Goal: Task Accomplishment & Management: Manage account settings

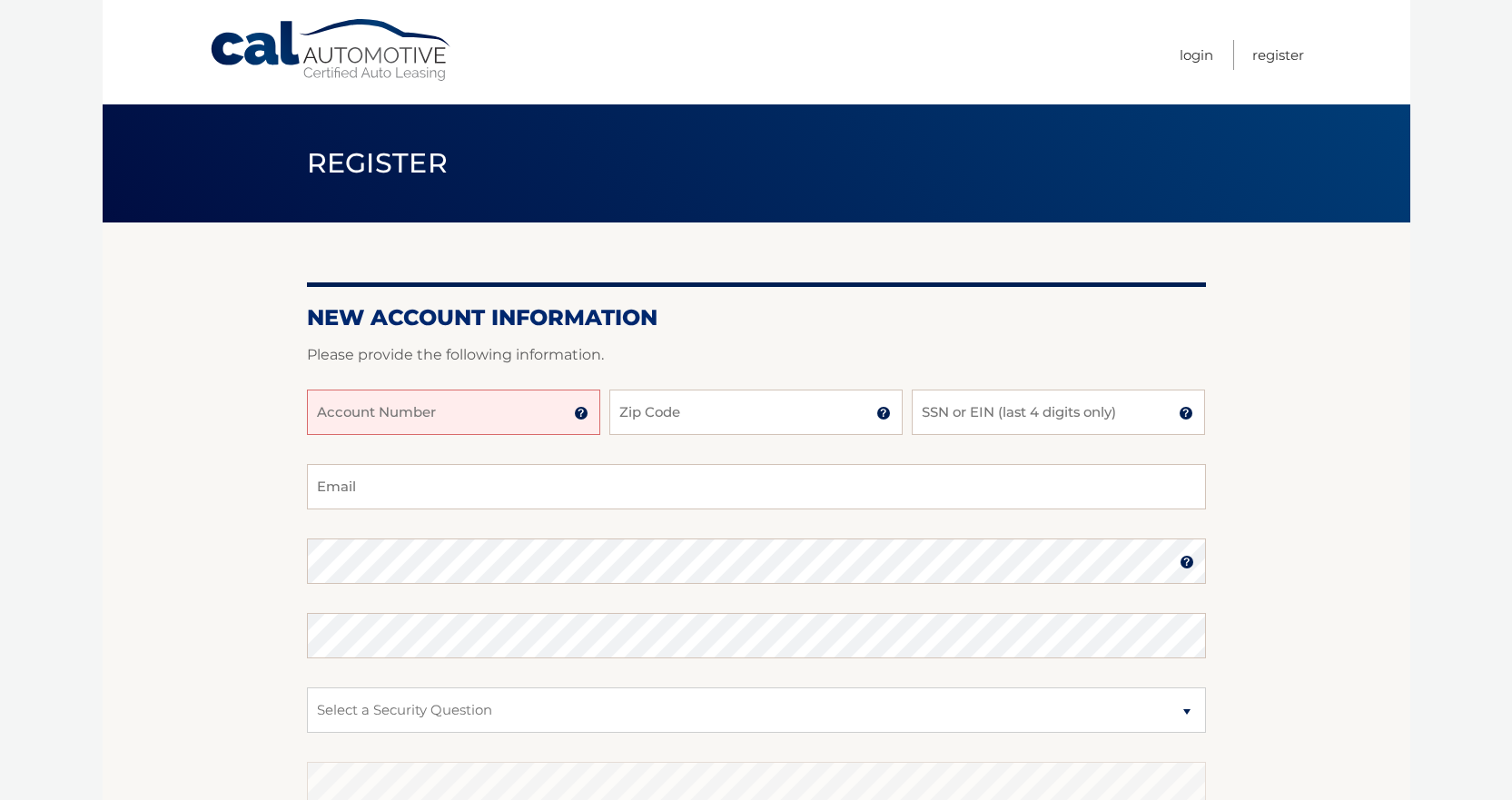
click at [493, 419] on input "Account Number" at bounding box center [453, 412] width 293 height 45
click at [332, 410] on input "Account Number" at bounding box center [453, 412] width 293 height 45
paste input "44455992755"
type input "44455992755"
click at [660, 409] on input "Zip Code" at bounding box center [756, 412] width 293 height 45
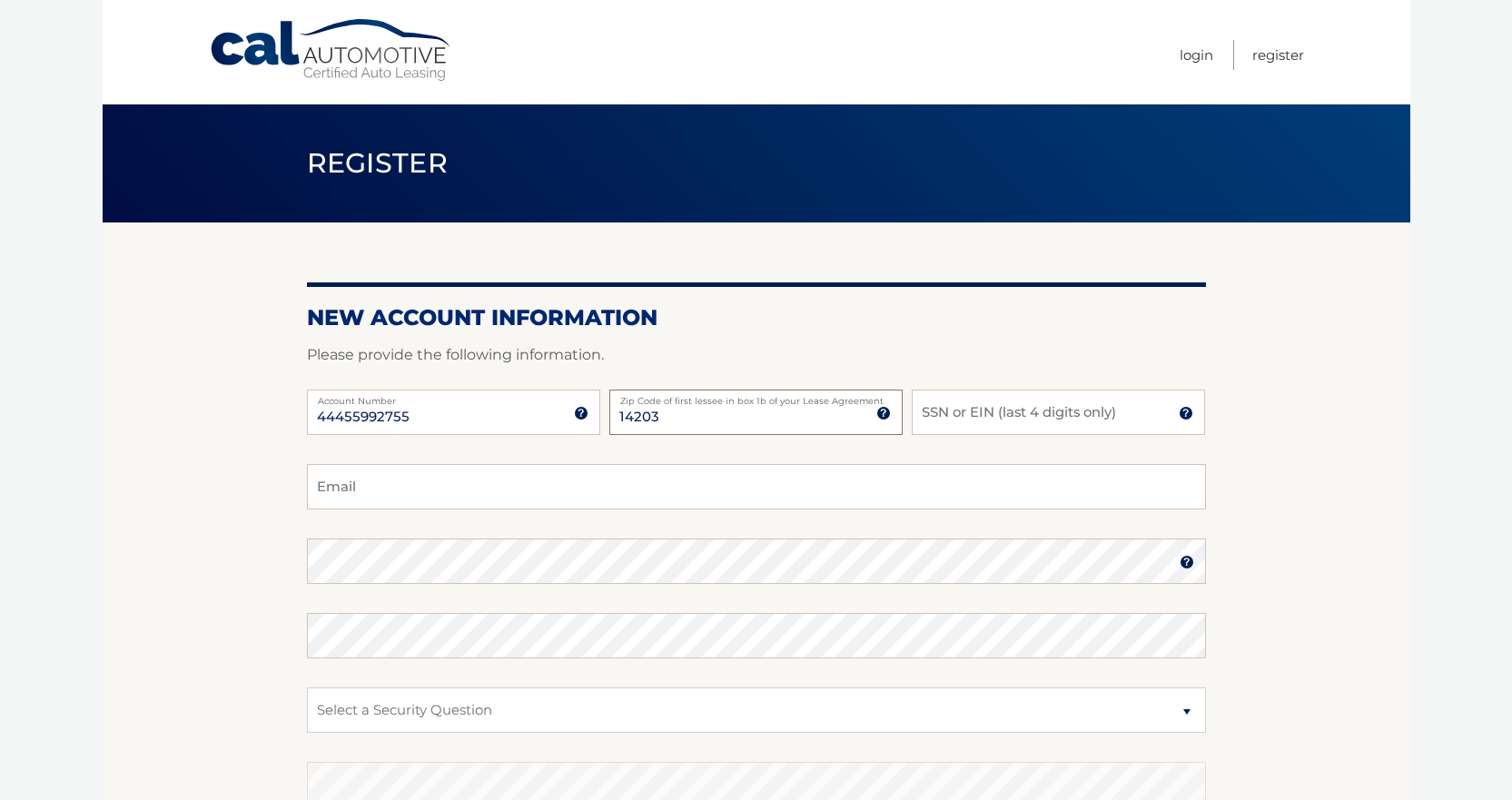
type input "14203"
type input "8937"
type input "ymullen01@gmail.com"
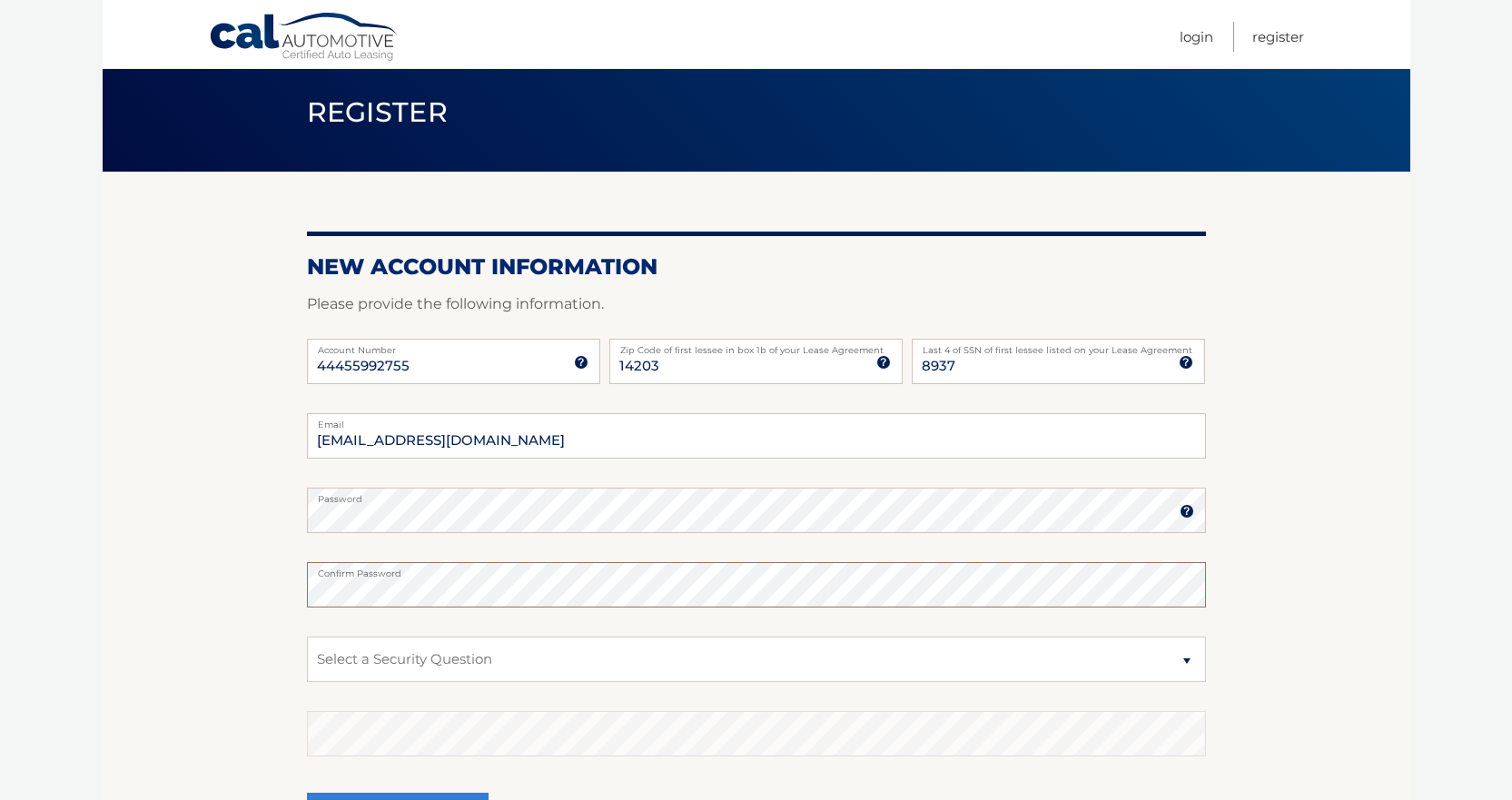
scroll to position [91, 0]
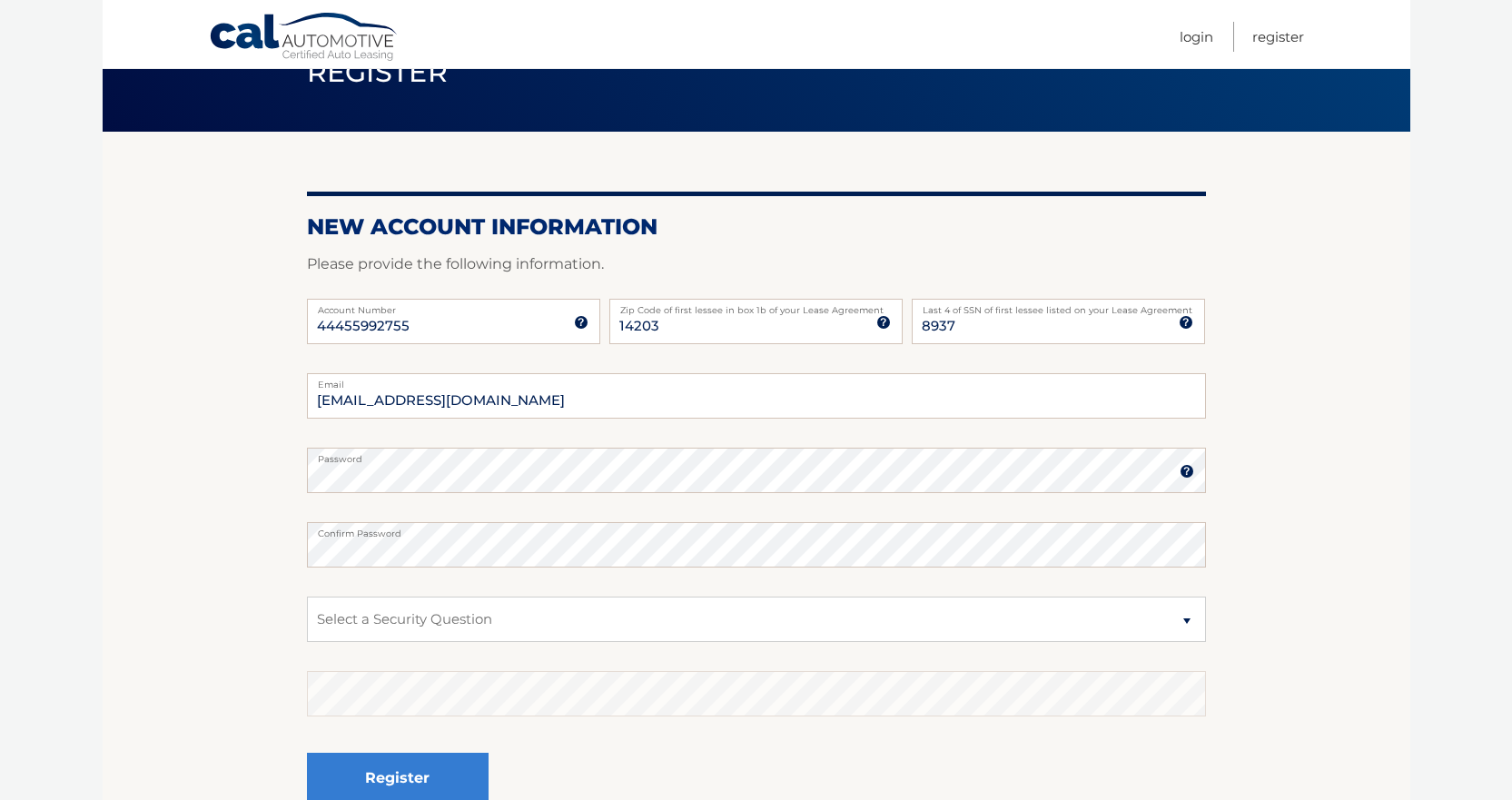
click at [426, 593] on fieldset "ymullen01@gmail.com Email Password Password should be a minimum of 6 characters…" at bounding box center [756, 606] width 899 height 467
click at [411, 614] on select "Select a Security Question What was the name of your elementary school? What is…" at bounding box center [756, 619] width 899 height 45
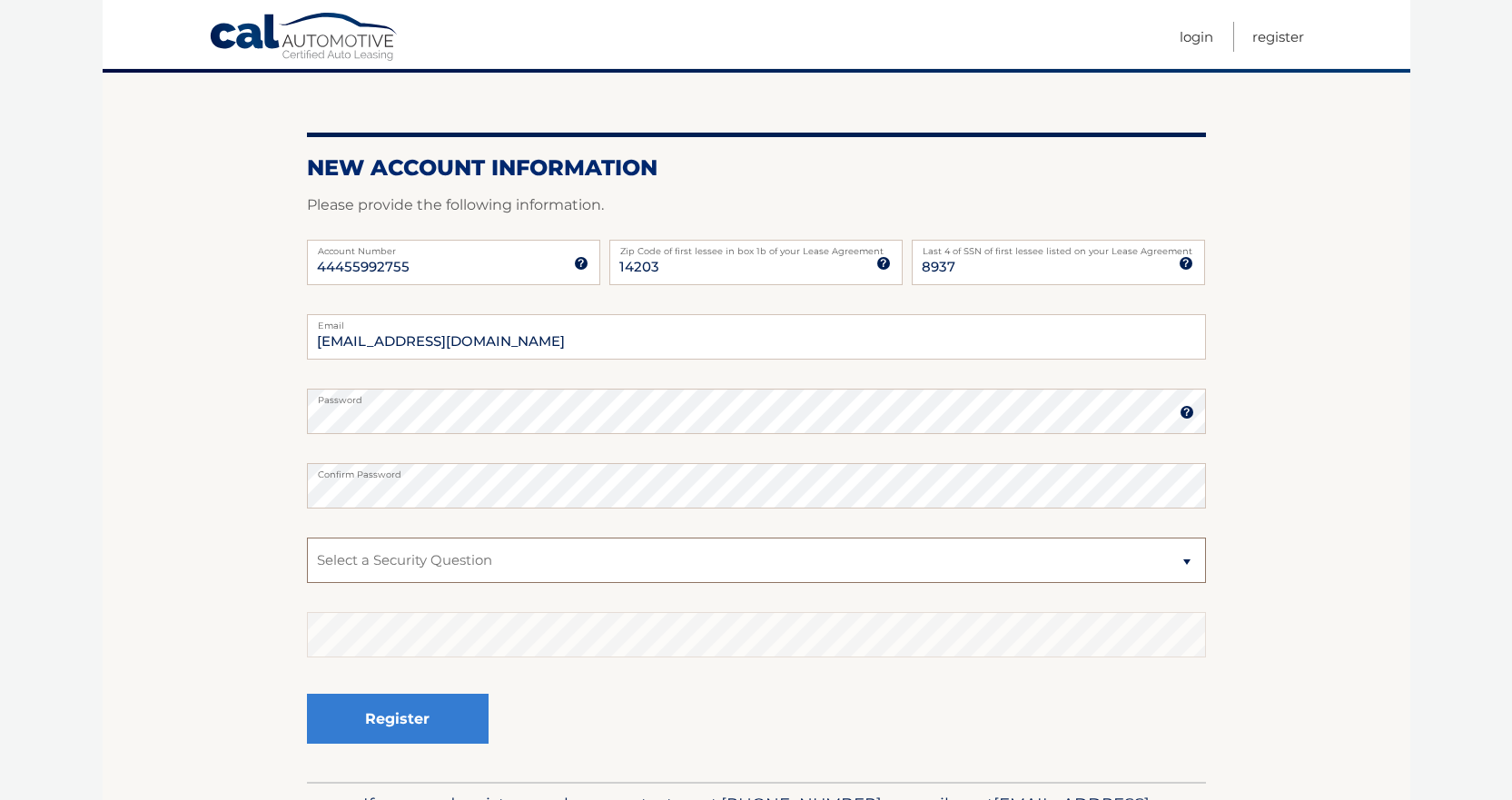
scroll to position [181, 0]
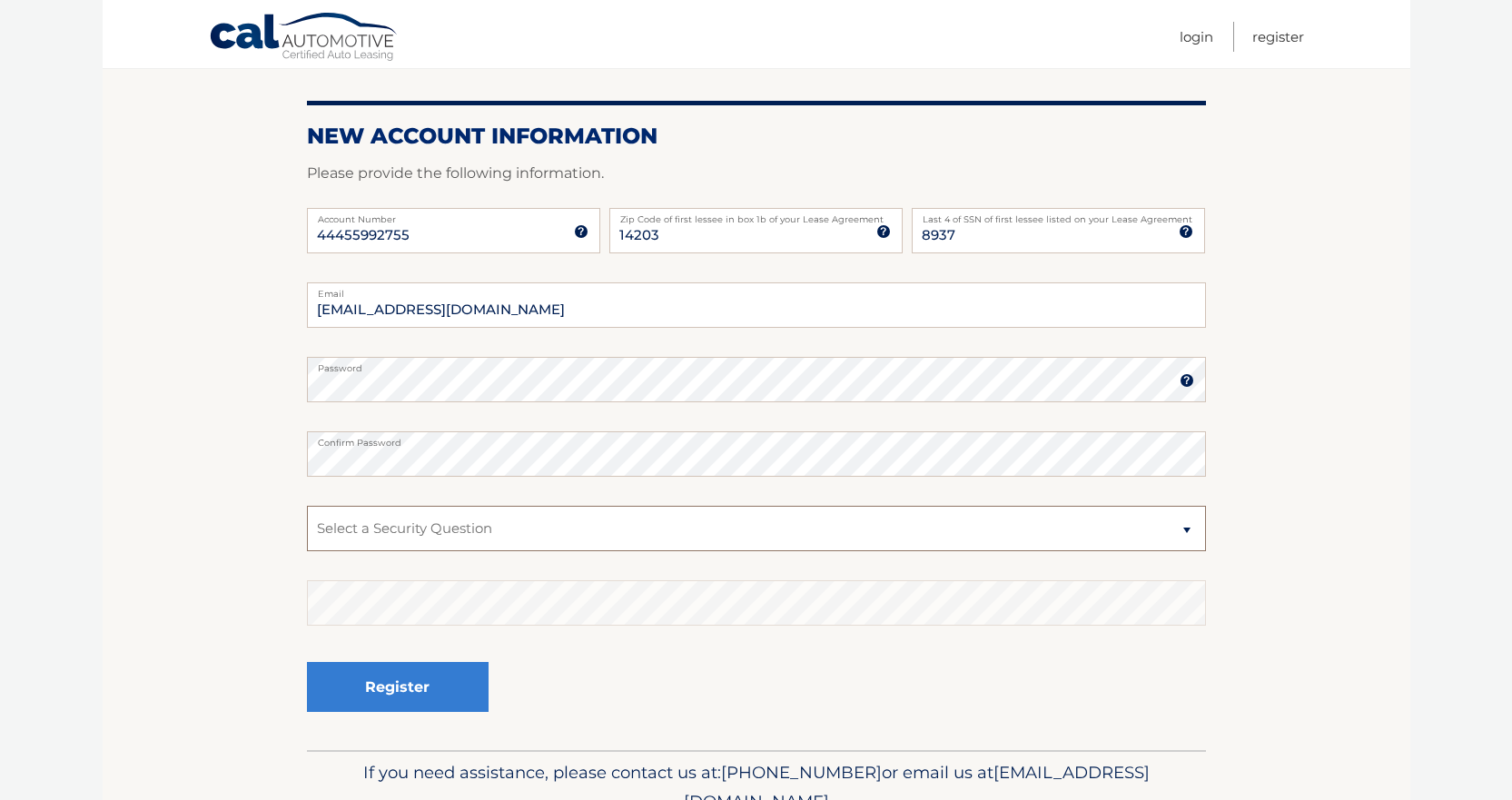
click at [486, 548] on select "Select a Security Question What was the name of your elementary school? What is…" at bounding box center [756, 528] width 899 height 45
select select "3"
click at [307, 506] on select "Select a Security Question What was the name of your elementary school? What is…" at bounding box center [756, 528] width 899 height 45
click at [363, 689] on button "Register" at bounding box center [397, 686] width 181 height 50
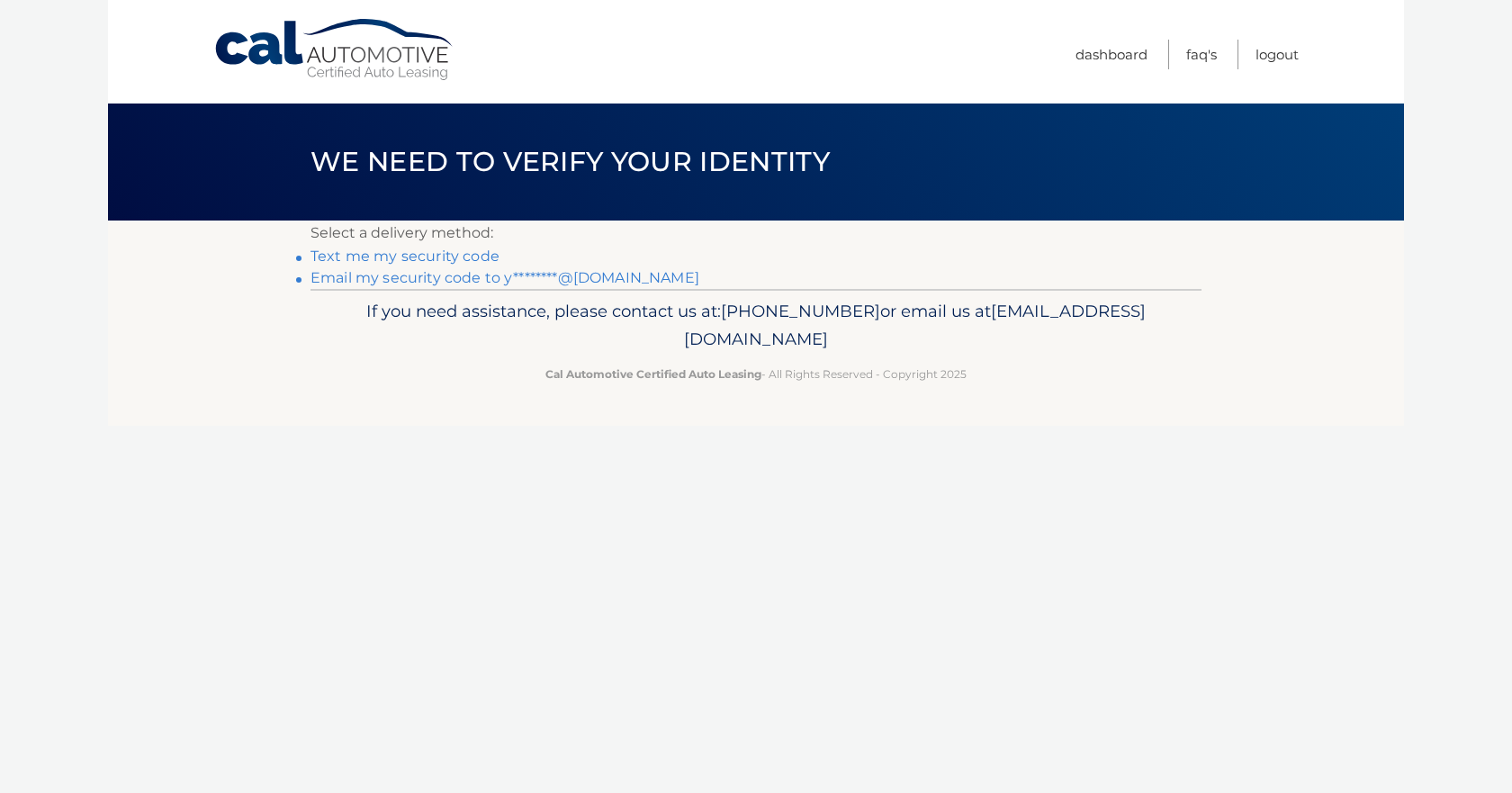
click at [398, 468] on div "Cal Automotive Menu Dashboard FAQ's Logout ×" at bounding box center [756, 396] width 1297 height 793
click at [442, 250] on link "Text me my security code" at bounding box center [405, 256] width 189 height 17
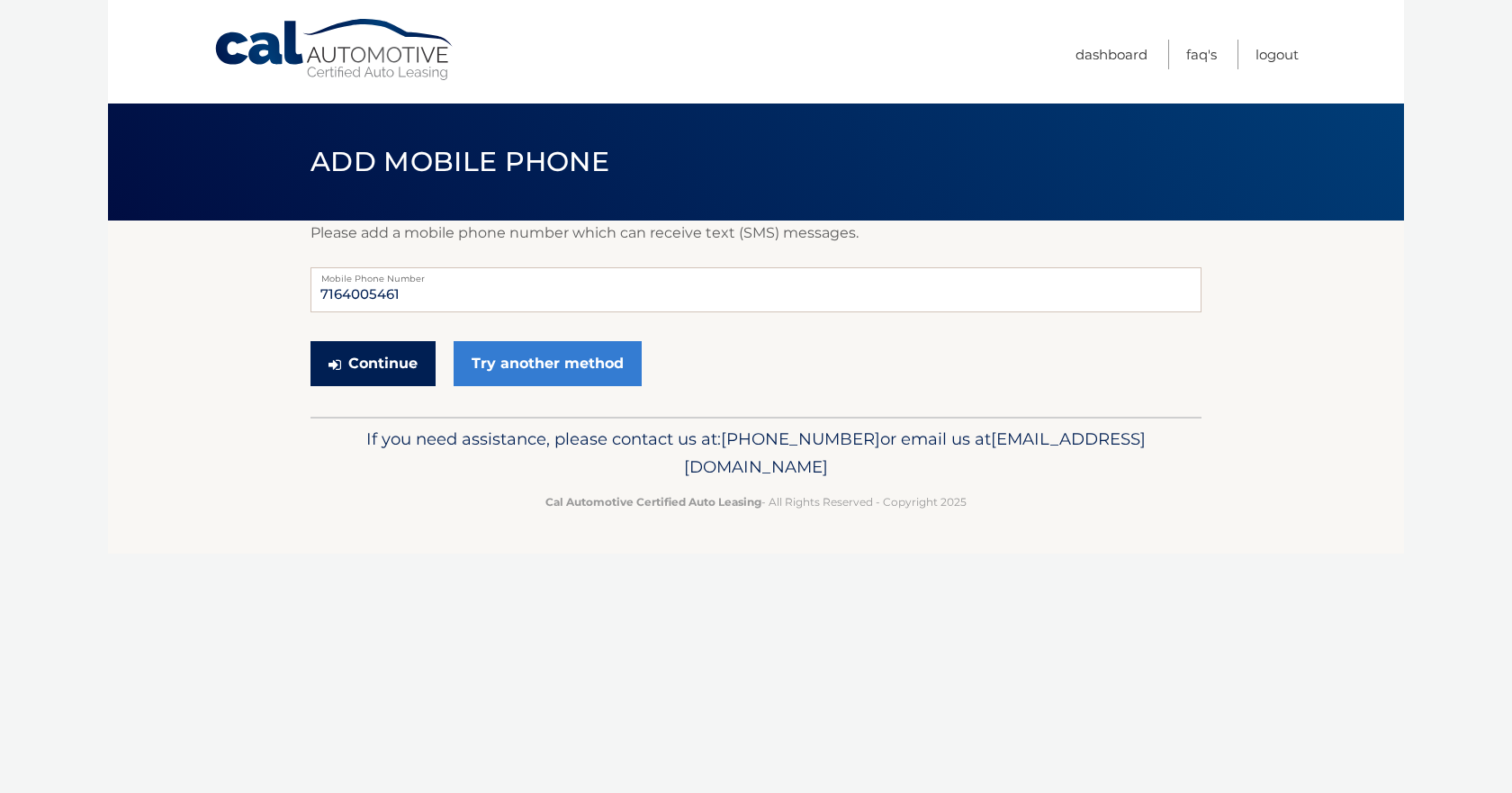
click at [358, 344] on button "Continue" at bounding box center [373, 363] width 125 height 45
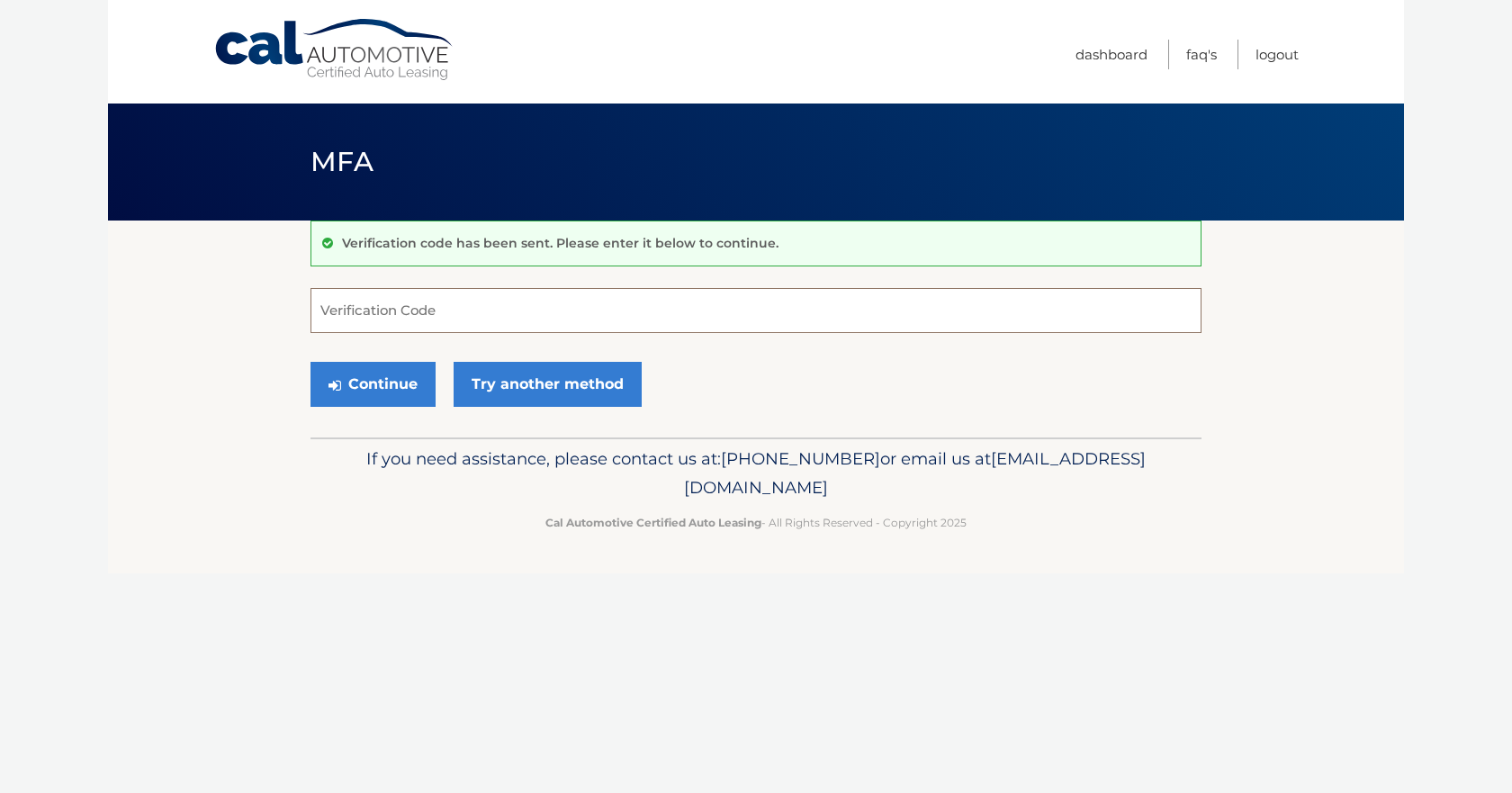
click at [376, 313] on input "Verification Code" at bounding box center [756, 310] width 891 height 45
type input "805330"
drag, startPoint x: 347, startPoint y: 354, endPoint x: 348, endPoint y: 375, distance: 21.0
click at [346, 357] on div "Continue Try another method" at bounding box center [756, 385] width 891 height 62
click at [348, 376] on button "Continue" at bounding box center [373, 384] width 125 height 45
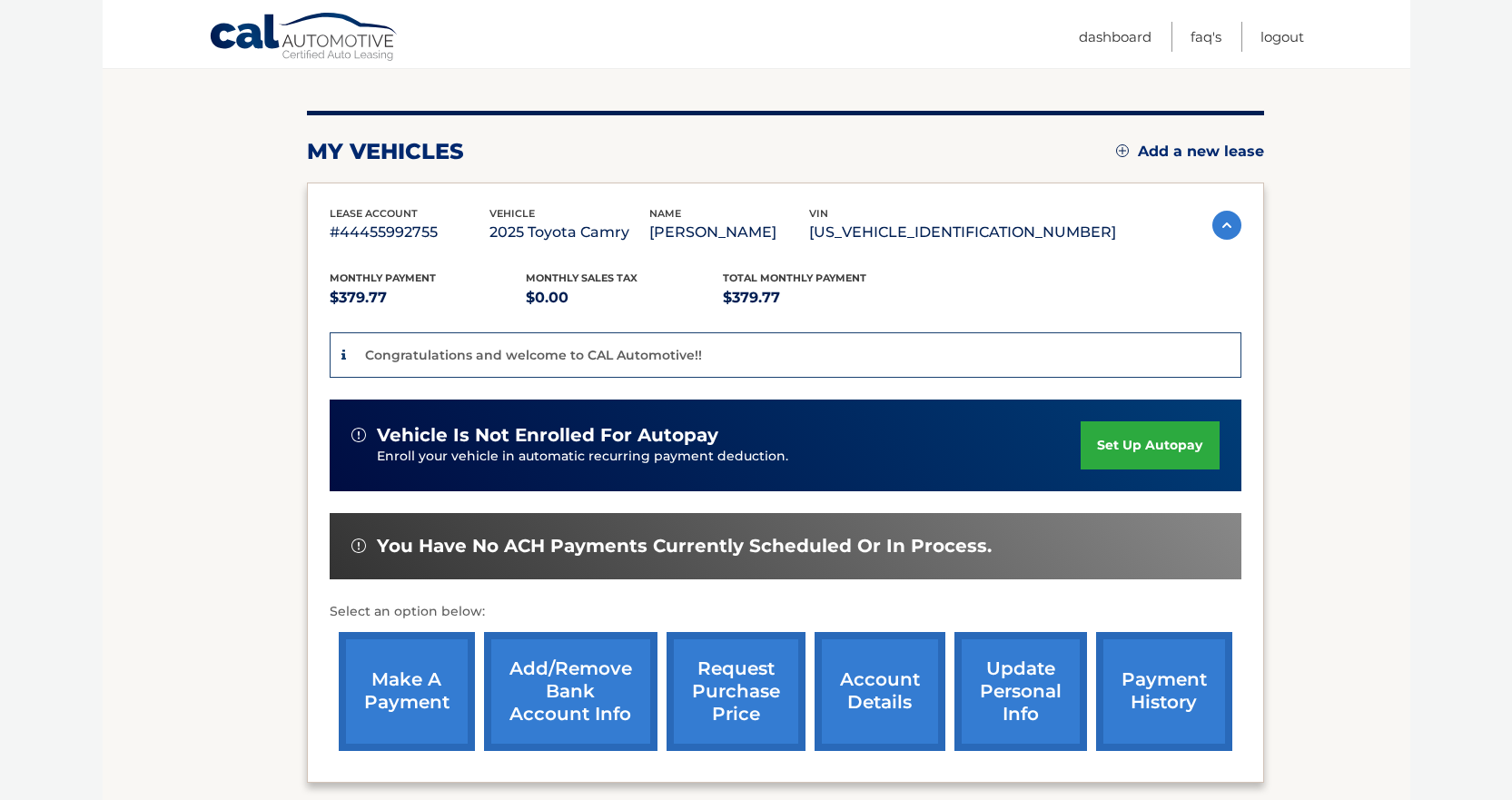
scroll to position [273, 0]
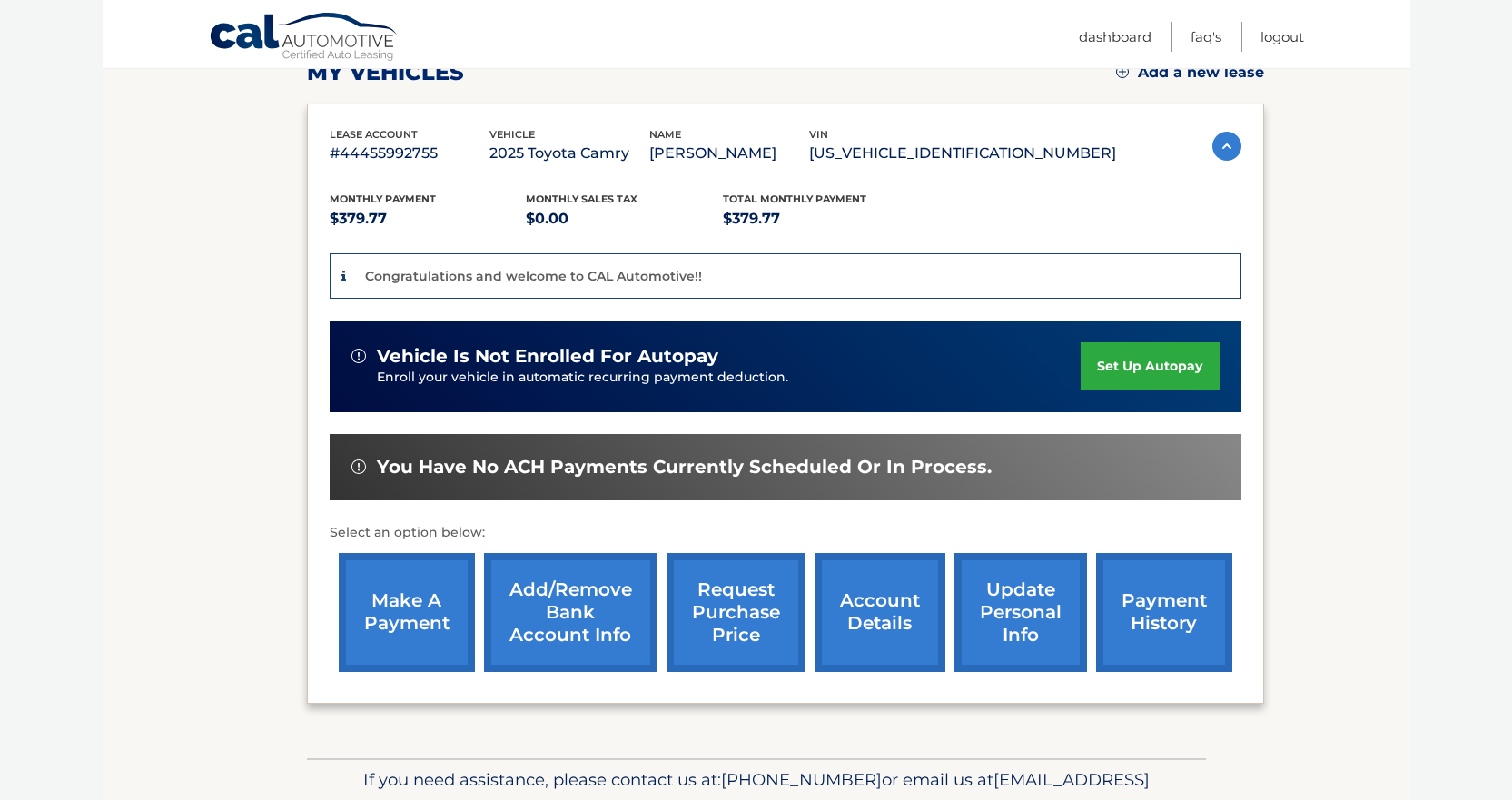
click at [386, 633] on link "make a payment" at bounding box center [406, 612] width 136 height 119
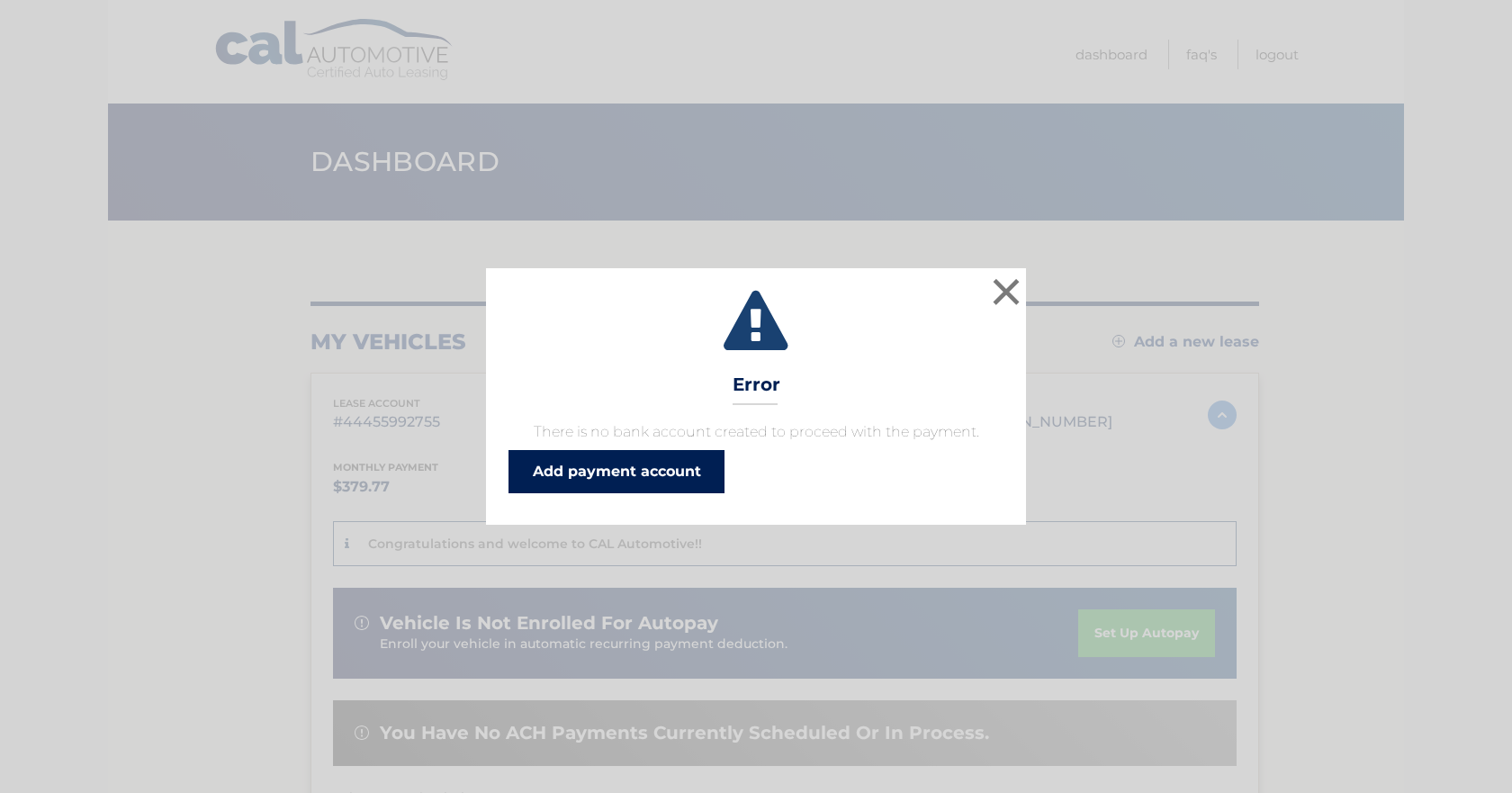
click at [654, 476] on link "Add payment account" at bounding box center [617, 472] width 216 height 43
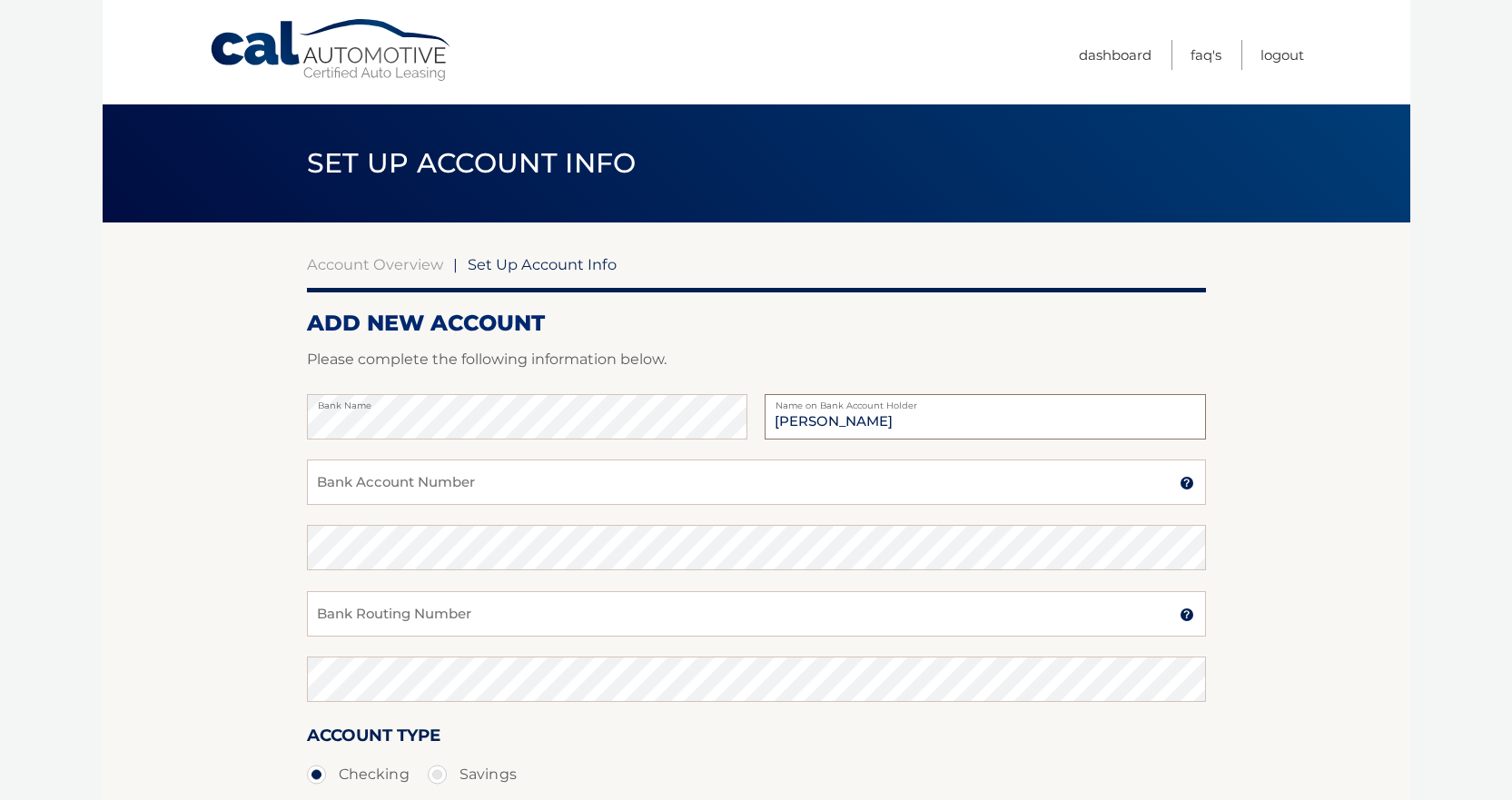
type input "[PERSON_NAME]"
click at [403, 466] on input "Bank Account Number" at bounding box center [756, 482] width 899 height 45
